Goal: Transaction & Acquisition: Purchase product/service

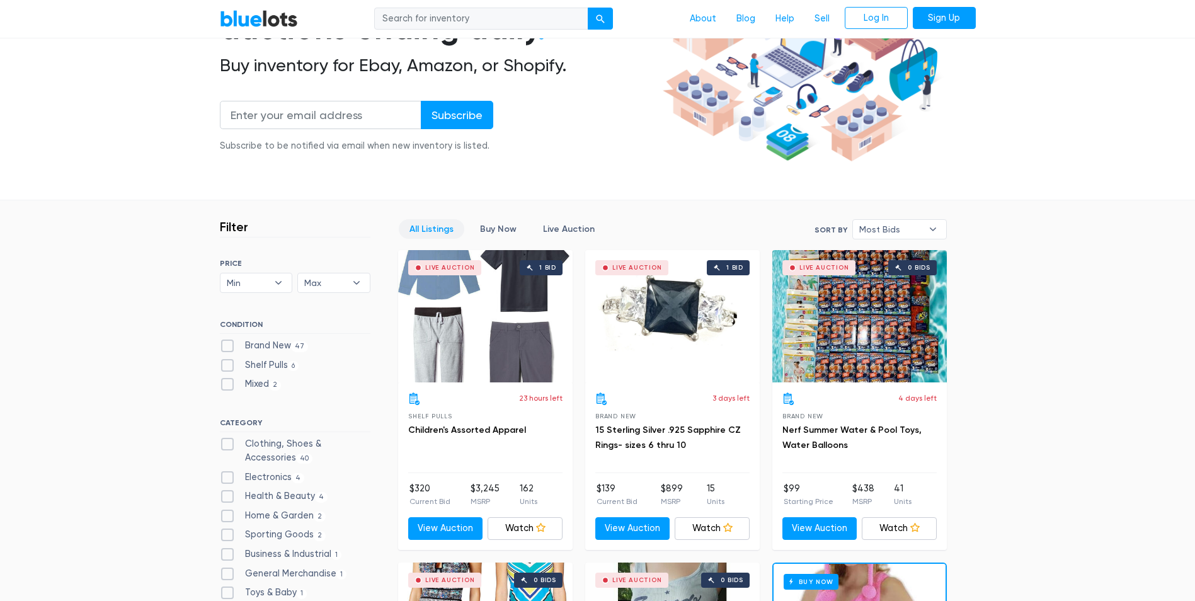
scroll to position [189, 0]
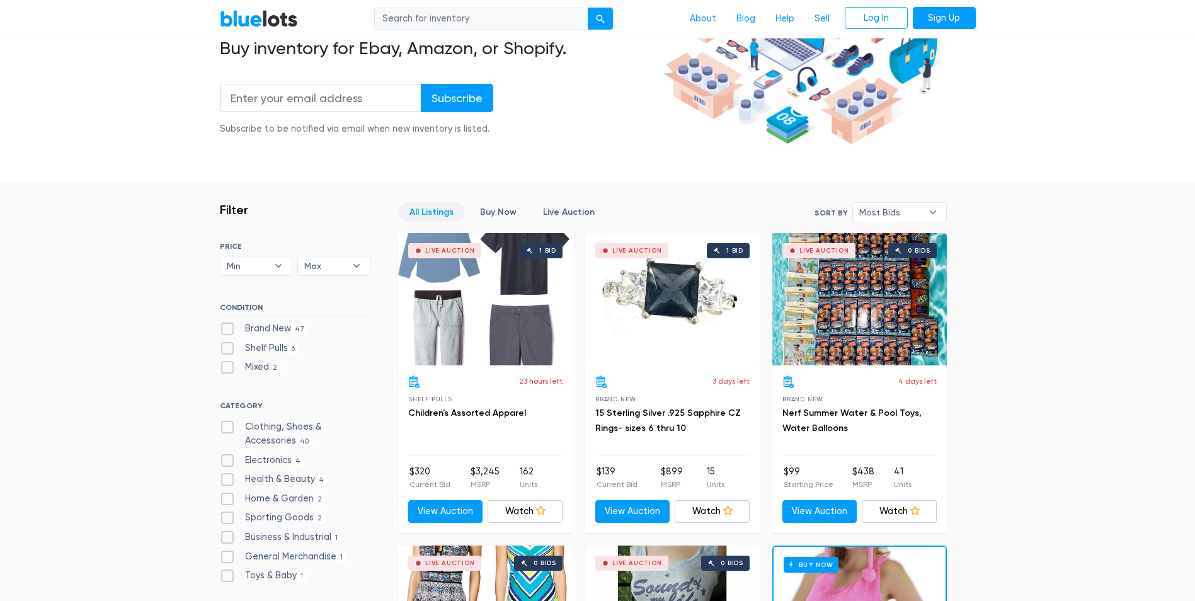
click at [894, 321] on div "Live Auction 0 bids" at bounding box center [859, 299] width 174 height 132
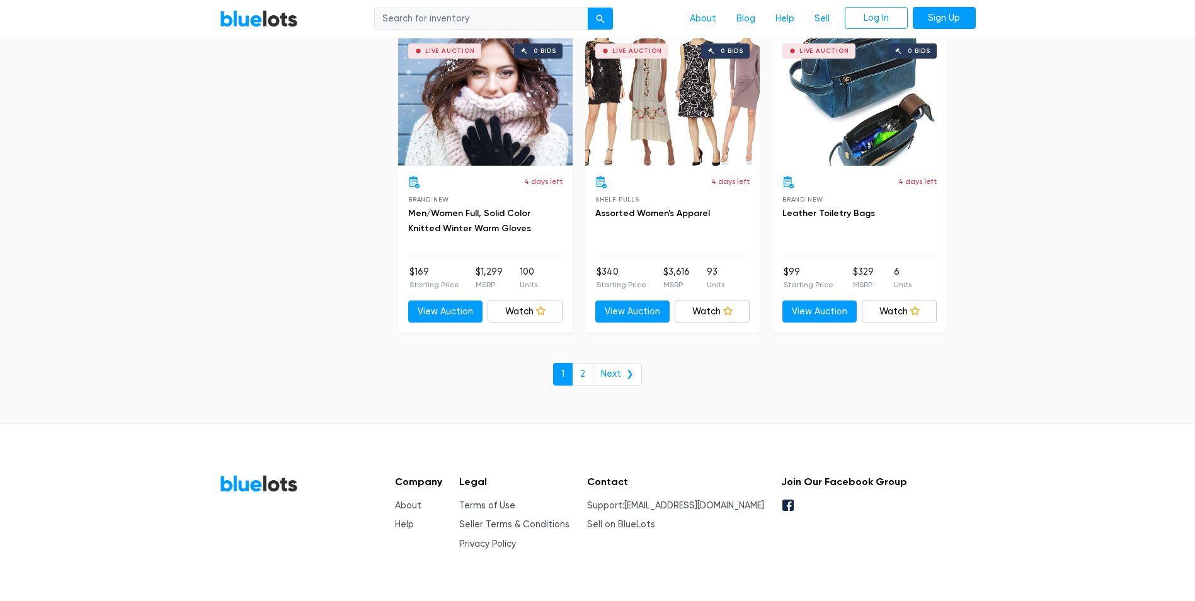
scroll to position [5418, 0]
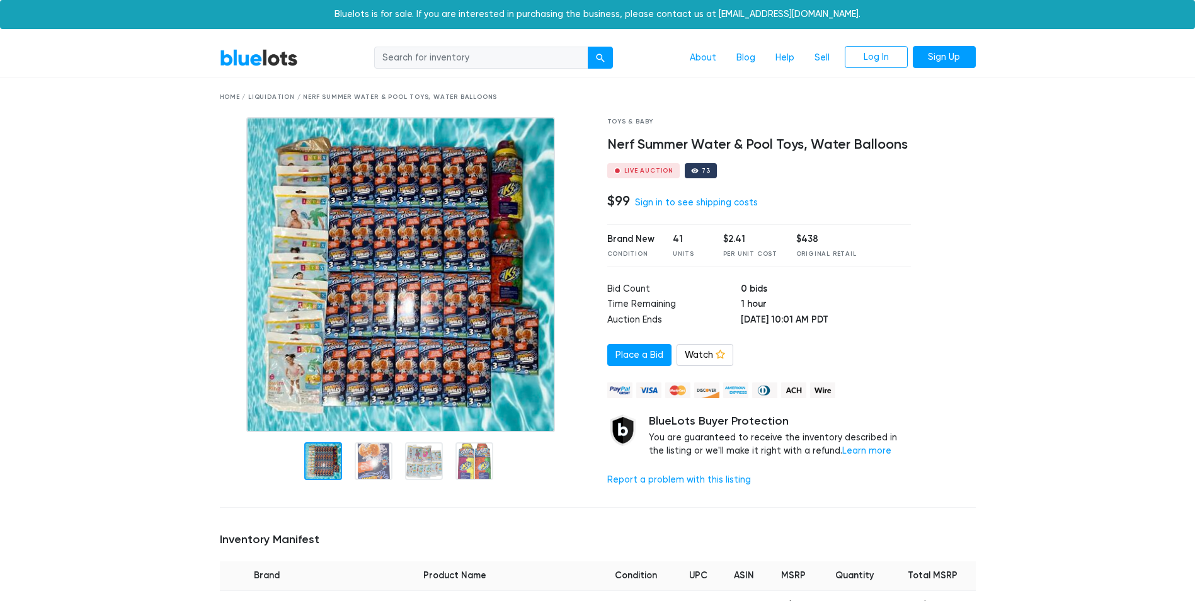
click at [423, 320] on img at bounding box center [400, 274] width 309 height 315
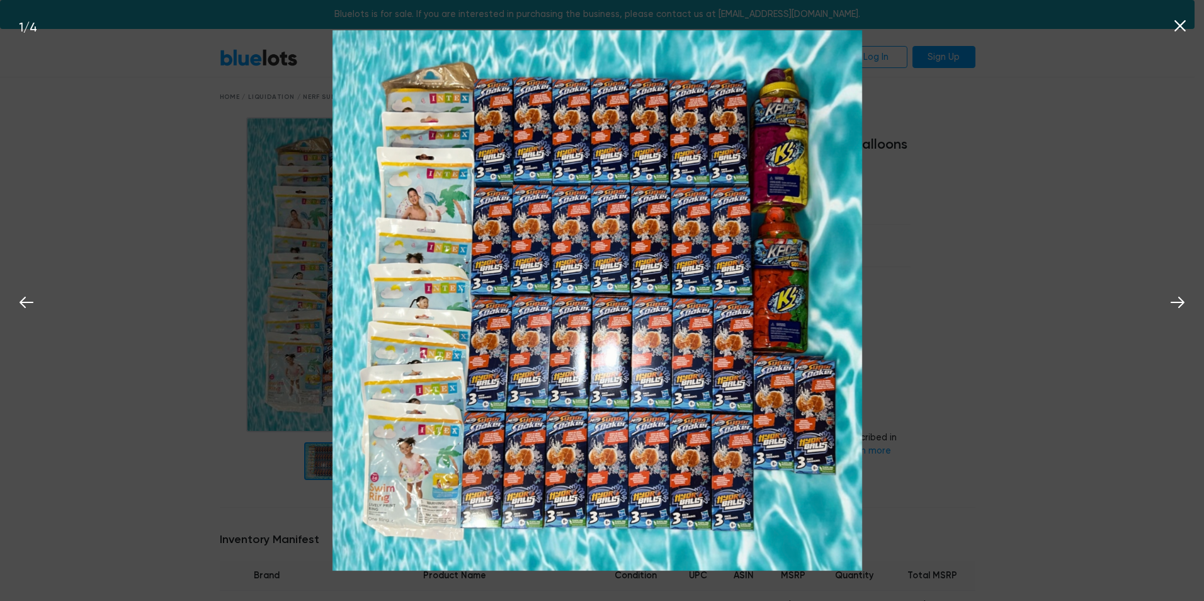
click at [1181, 25] on icon at bounding box center [1180, 25] width 11 height 11
